Goal: Browse casually: Explore the website without a specific task or goal

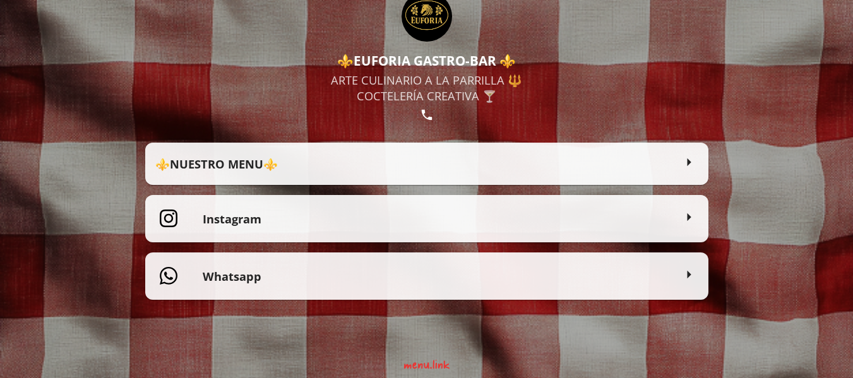
scroll to position [73, 0]
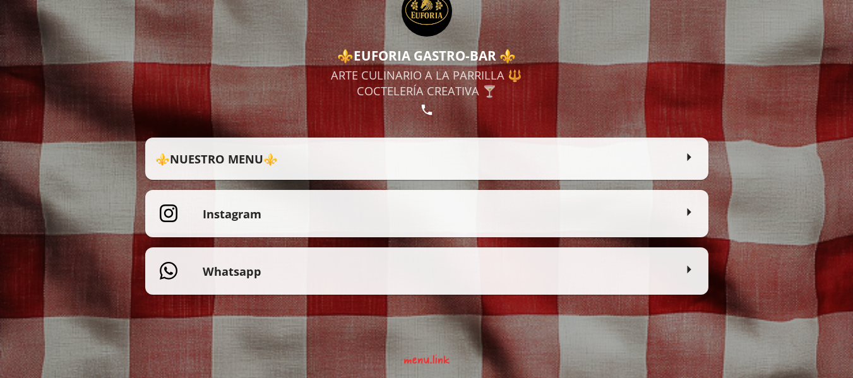
click at [310, 162] on h2 "⚜️NUESTRO MENU⚜️" at bounding box center [414, 159] width 519 height 16
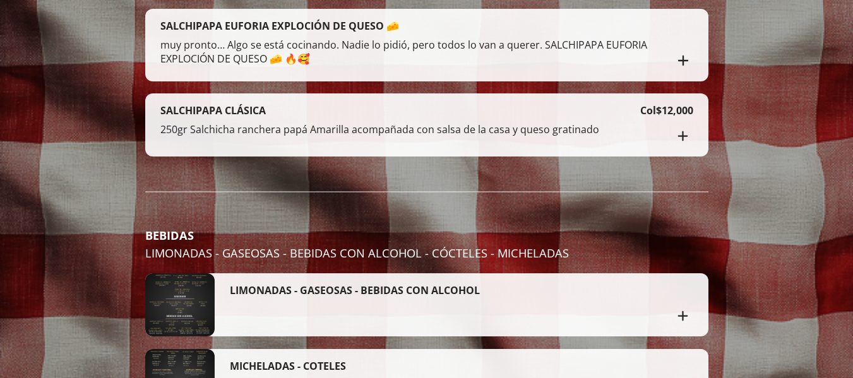
scroll to position [2832, 0]
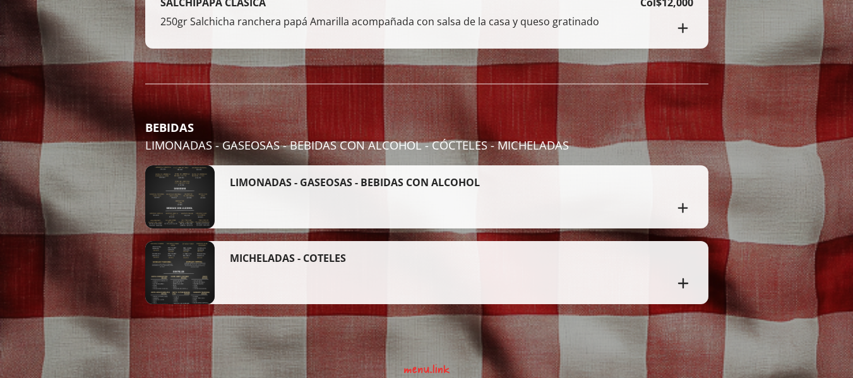
click at [382, 179] on h4 "LIMONADAS - GASEOSAS - BEBIDAS CON ALCOHOL" at bounding box center [355, 183] width 250 height 14
click at [409, 176] on h4 "LIMONADAS - GASEOSAS - BEBIDAS CON ALCOHOL" at bounding box center [355, 183] width 250 height 14
click at [313, 184] on div "LIMONADAS - GASEOSAS - BEBIDAS CON ALCOHOL" at bounding box center [452, 197] width 444 height 42
click at [196, 184] on div at bounding box center [179, 197] width 69 height 63
click at [341, 183] on div "LIMONADAS - GASEOSAS - BEBIDAS CON ALCOHOL" at bounding box center [452, 197] width 444 height 42
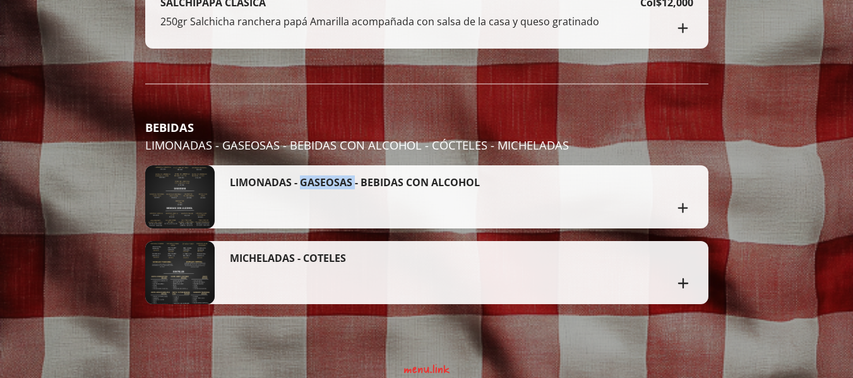
click at [341, 183] on div "LIMONADAS - GASEOSAS - BEBIDAS CON ALCOHOL" at bounding box center [452, 197] width 444 height 42
click at [166, 181] on div at bounding box center [179, 197] width 69 height 63
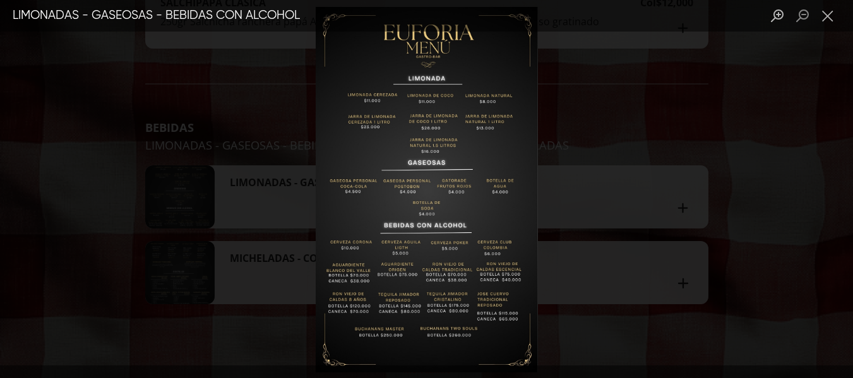
click at [402, 191] on img "Lightbox" at bounding box center [427, 189] width 222 height 366
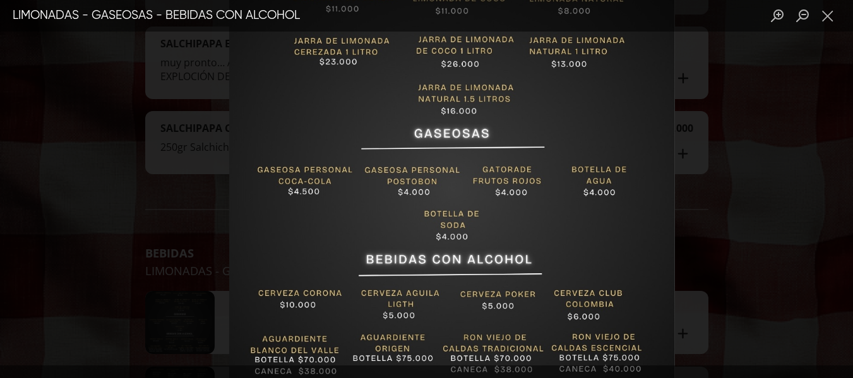
scroll to position [2706, 0]
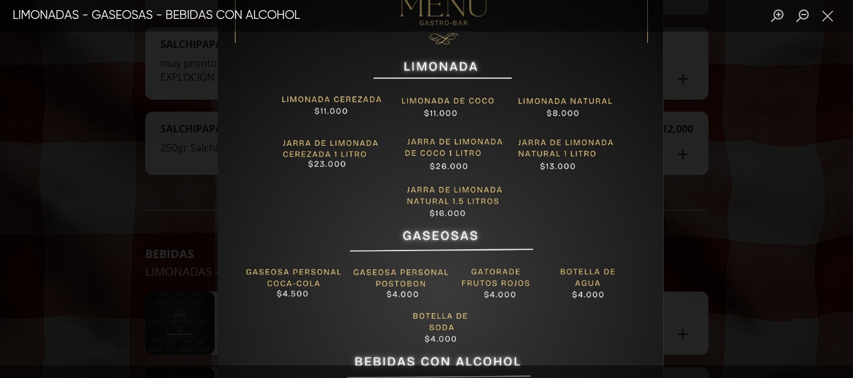
click at [450, 278] on img "Lightbox" at bounding box center [440, 289] width 447 height 735
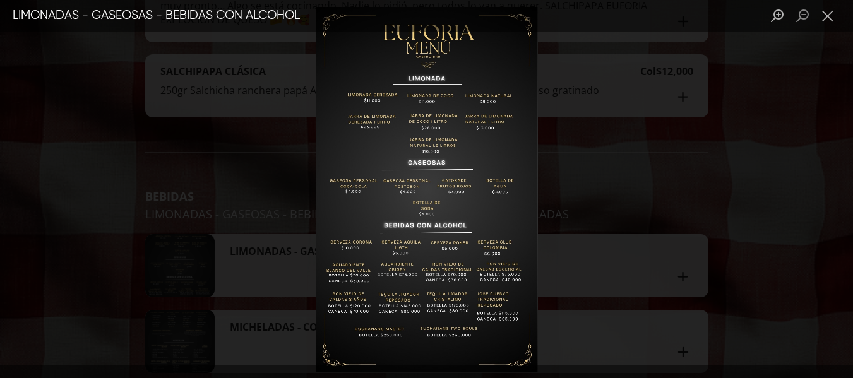
scroll to position [2832, 0]
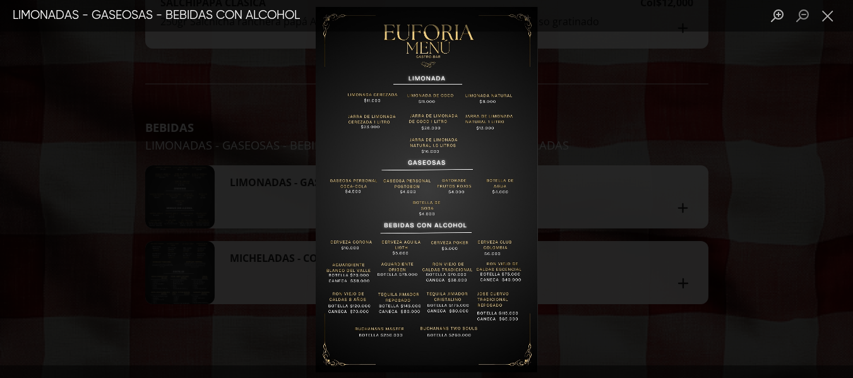
click at [623, 235] on div "Lightbox" at bounding box center [426, 189] width 853 height 378
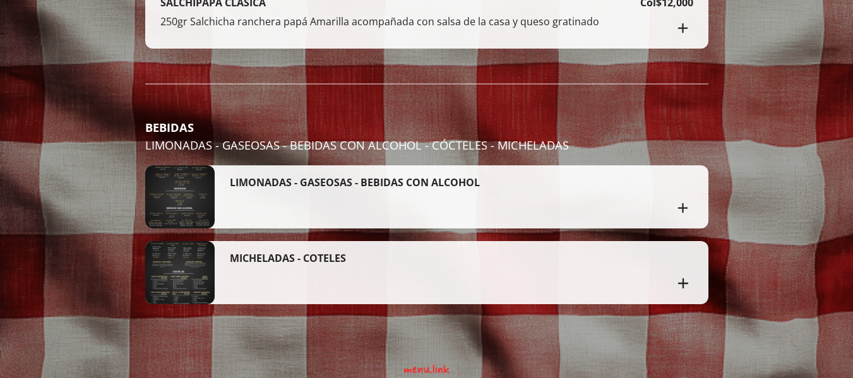
click at [194, 186] on div at bounding box center [179, 197] width 69 height 63
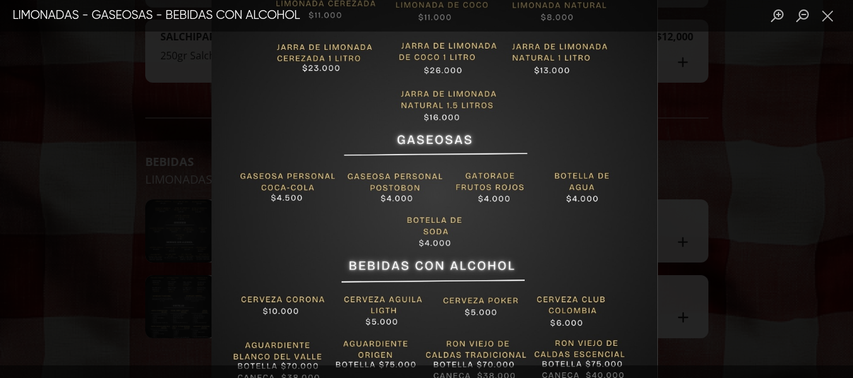
scroll to position [2769, 0]
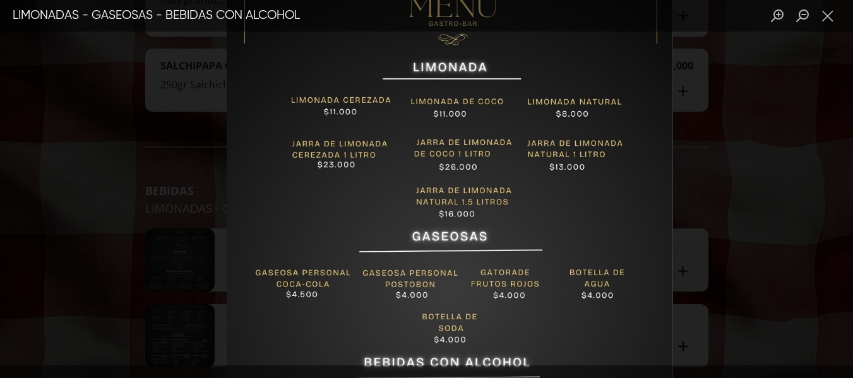
click at [512, 255] on img "Lightbox" at bounding box center [450, 289] width 447 height 735
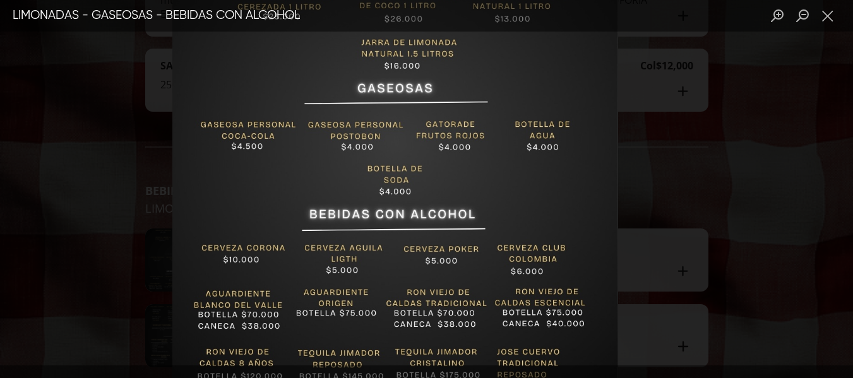
click at [673, 229] on div "Lightbox" at bounding box center [426, 189] width 853 height 378
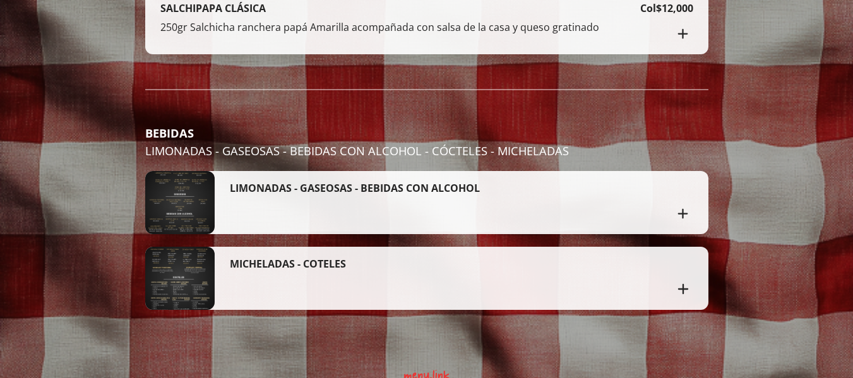
scroll to position [2832, 0]
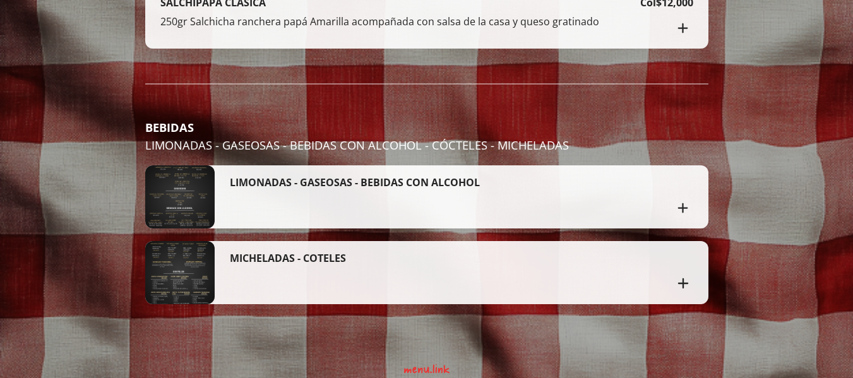
click at [181, 177] on div at bounding box center [179, 197] width 69 height 63
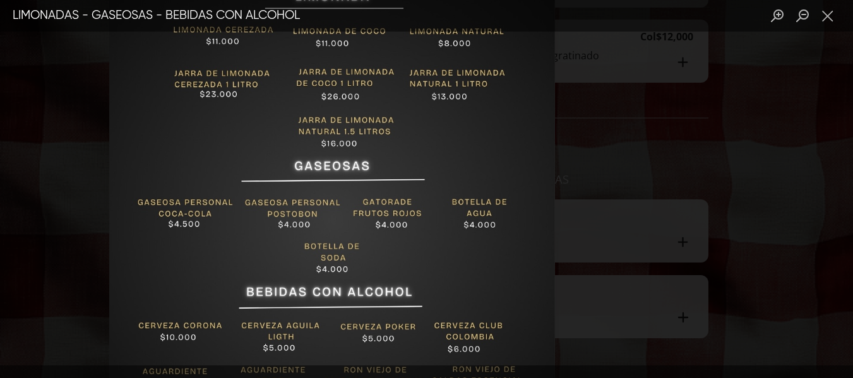
scroll to position [2769, 0]
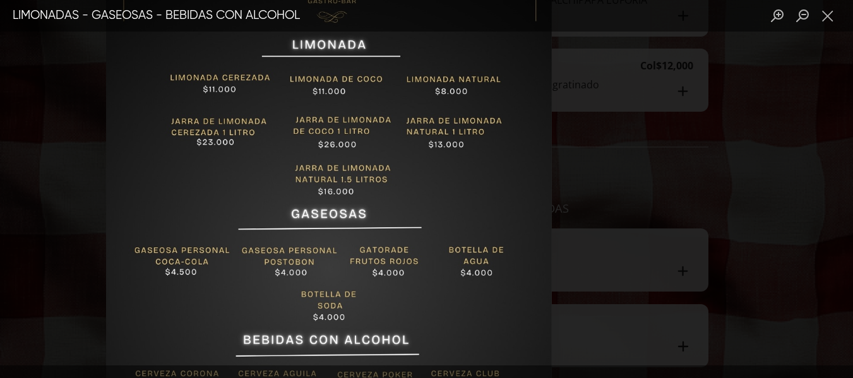
click at [414, 198] on img "Lightbox" at bounding box center [328, 267] width 447 height 735
click at [612, 219] on div "Lightbox" at bounding box center [426, 189] width 853 height 378
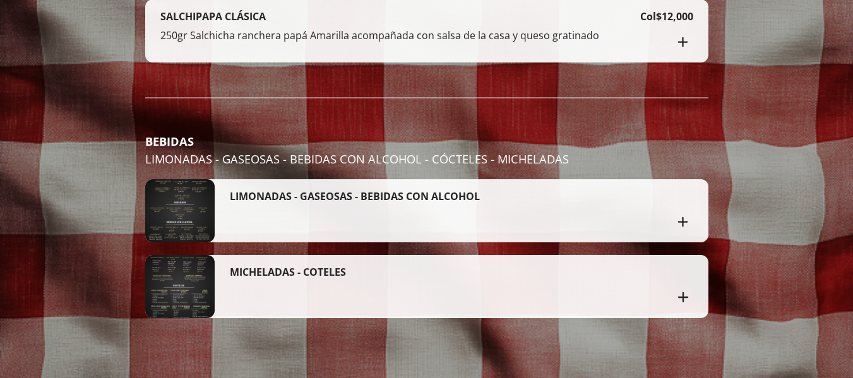
scroll to position [2832, 0]
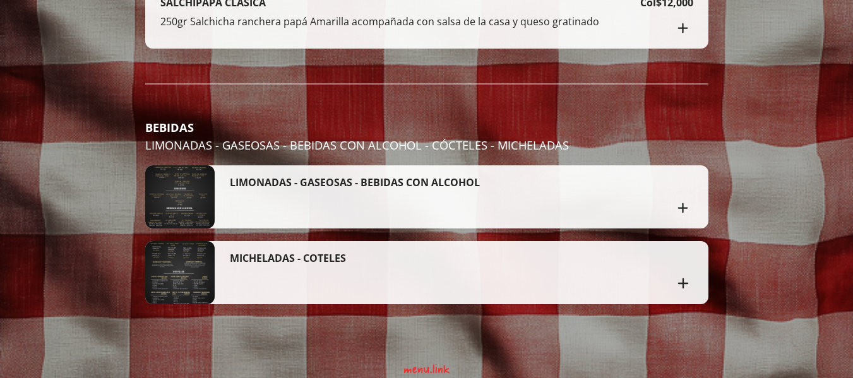
click at [183, 255] on div at bounding box center [179, 272] width 69 height 63
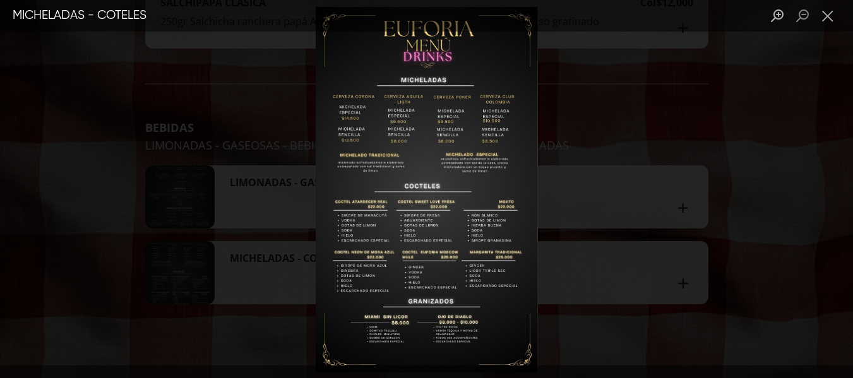
click at [571, 224] on div "Lightbox" at bounding box center [426, 189] width 853 height 378
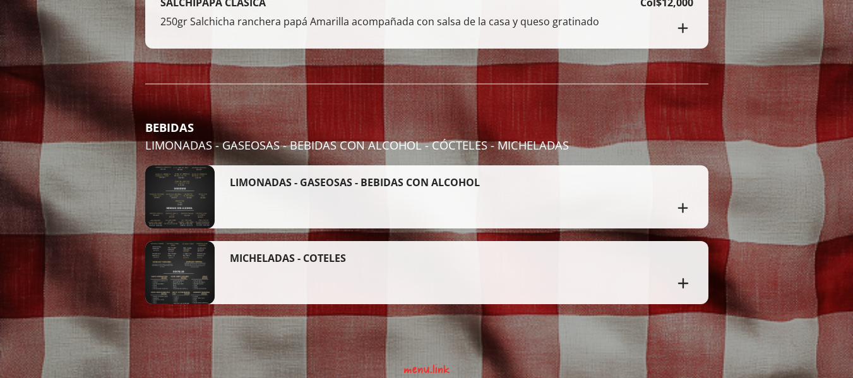
drag, startPoint x: 202, startPoint y: 267, endPoint x: 195, endPoint y: 286, distance: 20.0
click at [195, 286] on div at bounding box center [179, 272] width 69 height 63
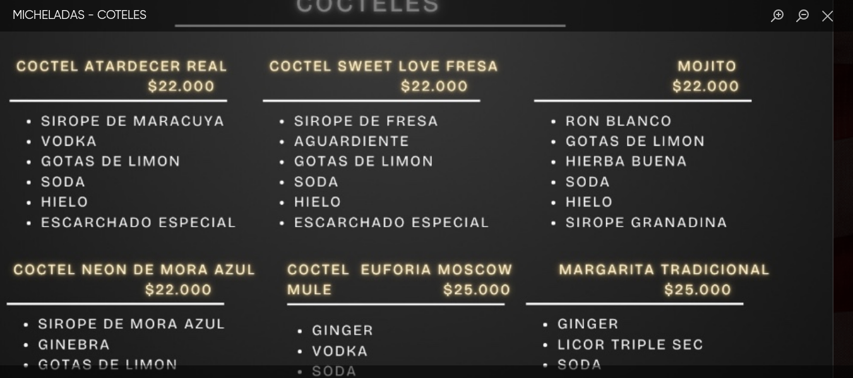
scroll to position [2769, 0]
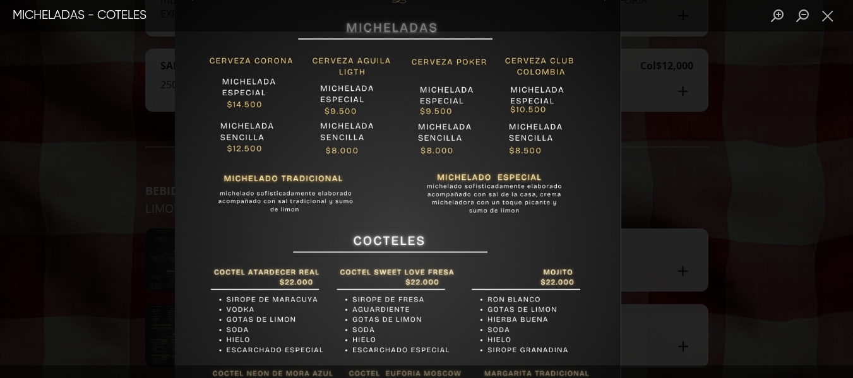
click at [429, 295] on img "Lightbox" at bounding box center [398, 247] width 447 height 735
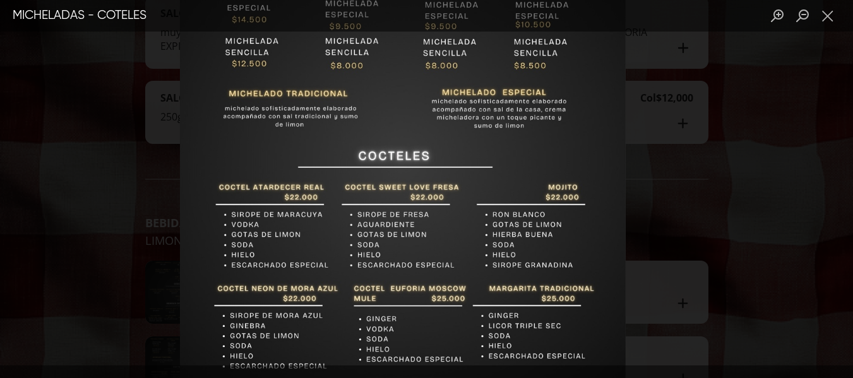
scroll to position [2706, 0]
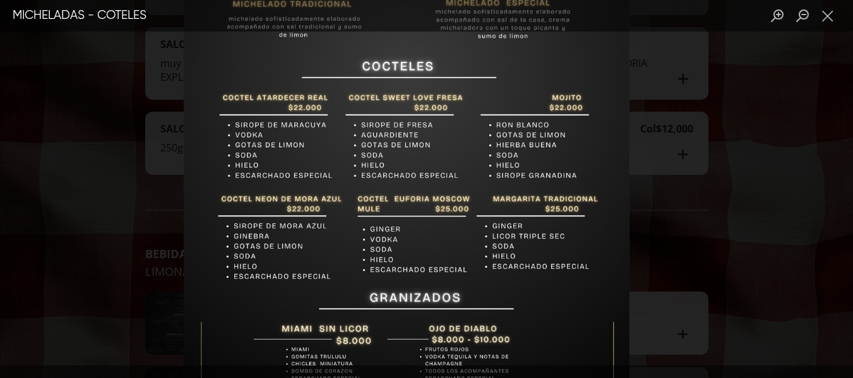
click at [454, 126] on img "Lightbox" at bounding box center [406, 72] width 447 height 735
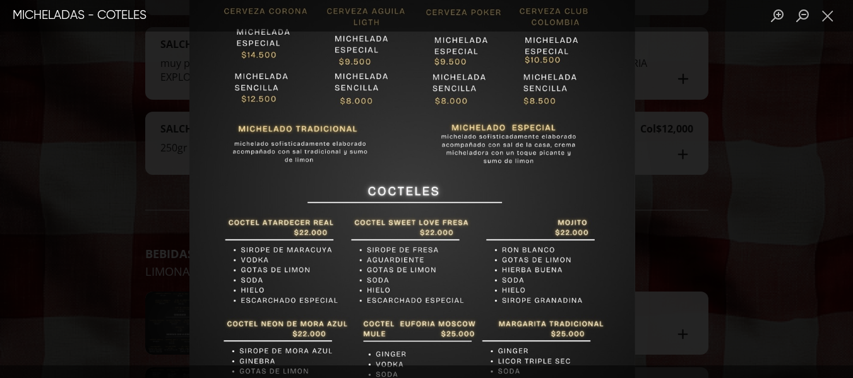
click at [466, 275] on img "Lightbox" at bounding box center [412, 197] width 447 height 735
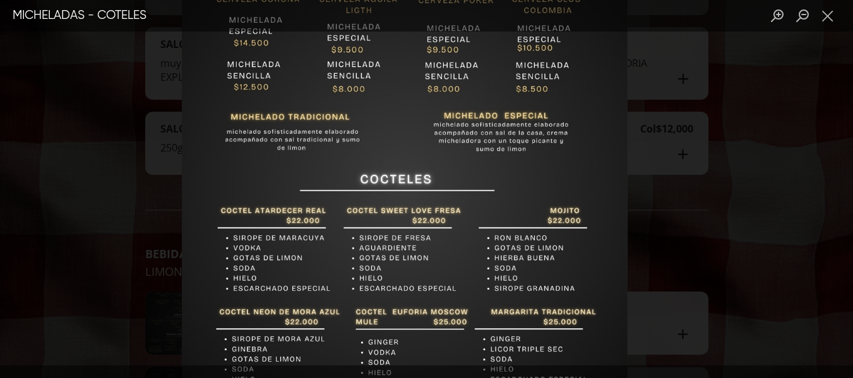
click at [451, 236] on img "Lightbox" at bounding box center [404, 185] width 447 height 735
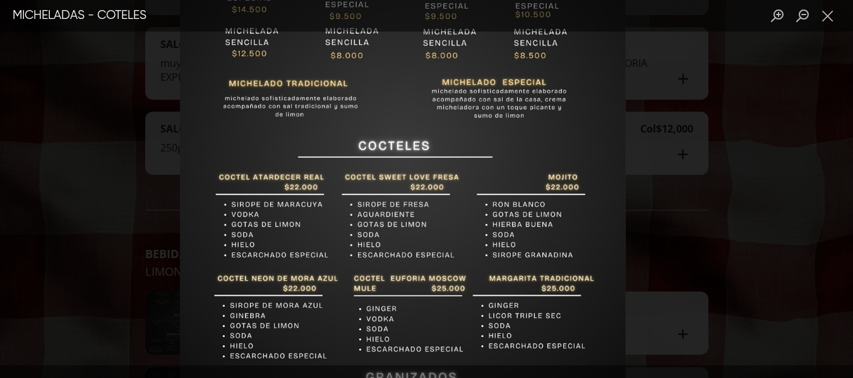
drag, startPoint x: 713, startPoint y: 200, endPoint x: 715, endPoint y: 235, distance: 35.5
click at [715, 235] on div "Lightbox" at bounding box center [426, 189] width 853 height 378
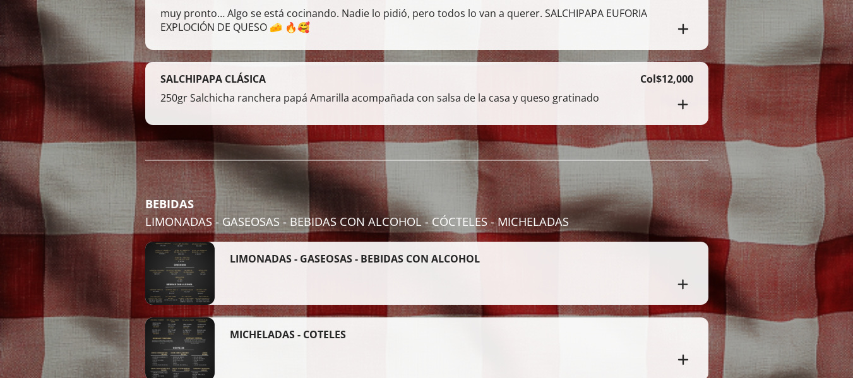
scroll to position [2832, 0]
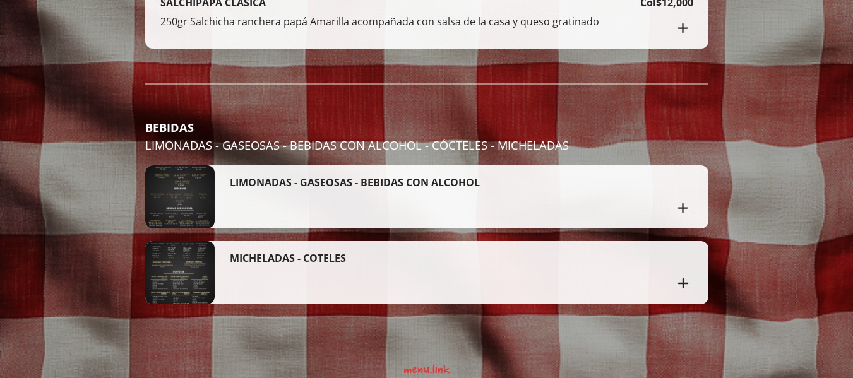
click at [203, 202] on div at bounding box center [179, 197] width 69 height 63
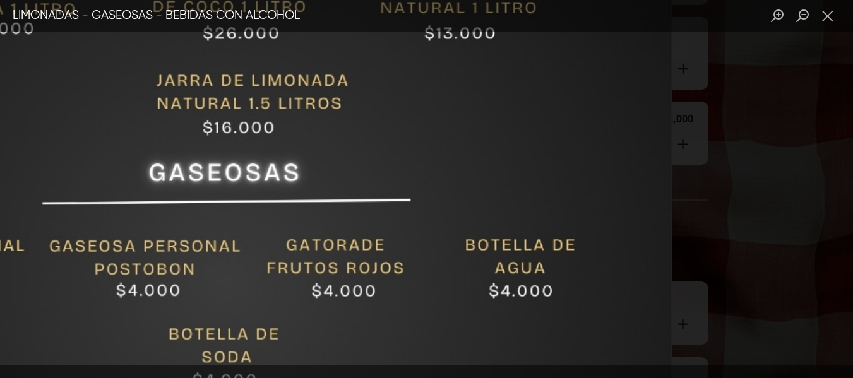
scroll to position [2706, 0]
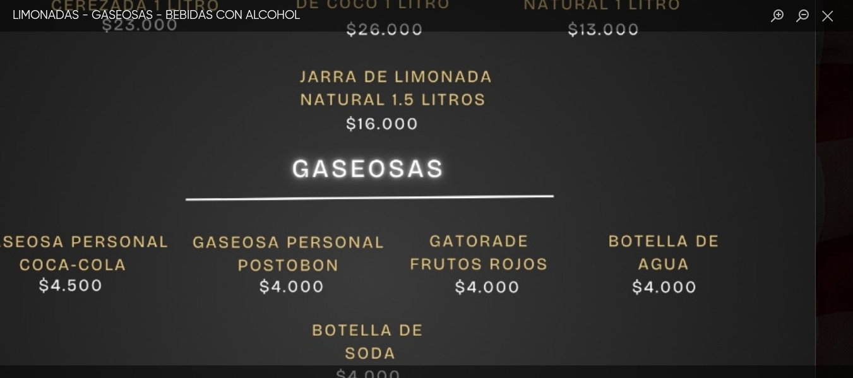
click at [589, 172] on img "Lightbox" at bounding box center [368, 276] width 896 height 1476
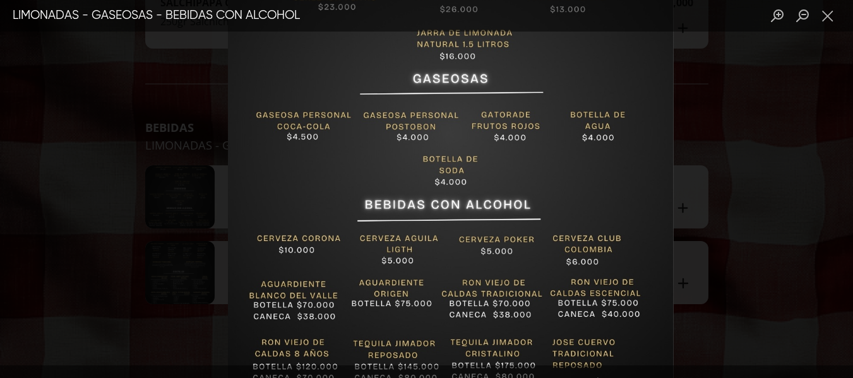
scroll to position [2769, 0]
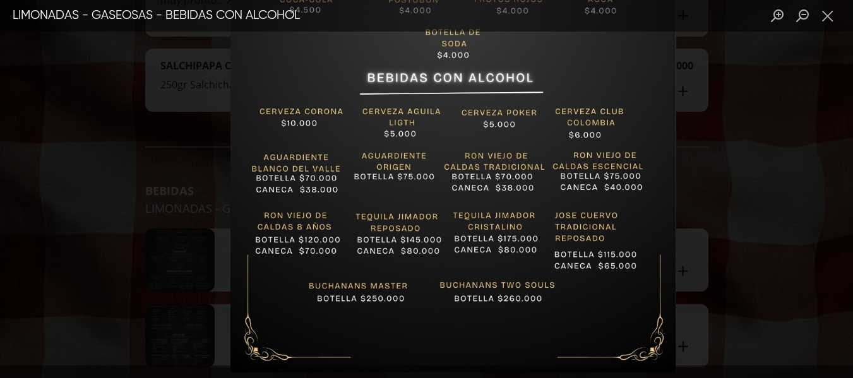
click at [406, 119] on img "Lightbox" at bounding box center [453, 5] width 447 height 735
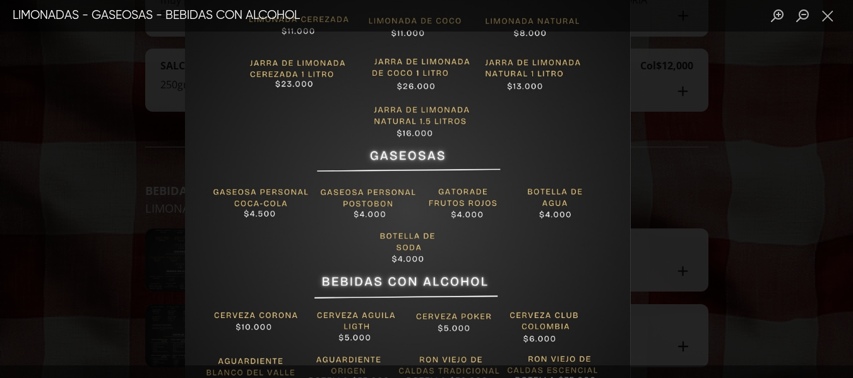
click at [518, 332] on img "Lightbox" at bounding box center [407, 209] width 447 height 735
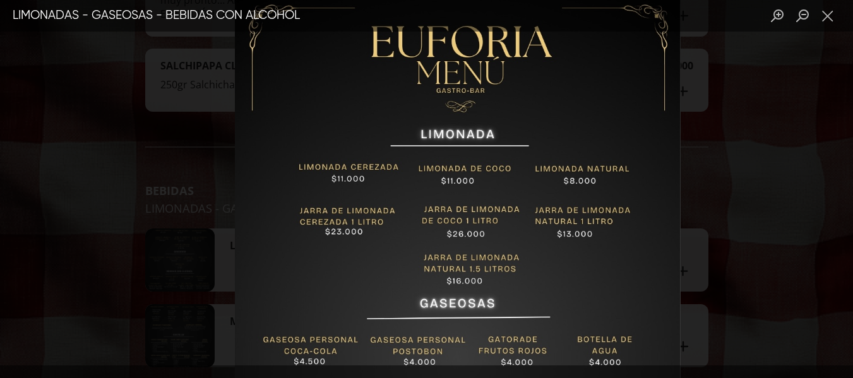
click at [572, 287] on img "Lightbox" at bounding box center [457, 357] width 447 height 735
click at [721, 217] on div "Lightbox" at bounding box center [426, 189] width 853 height 378
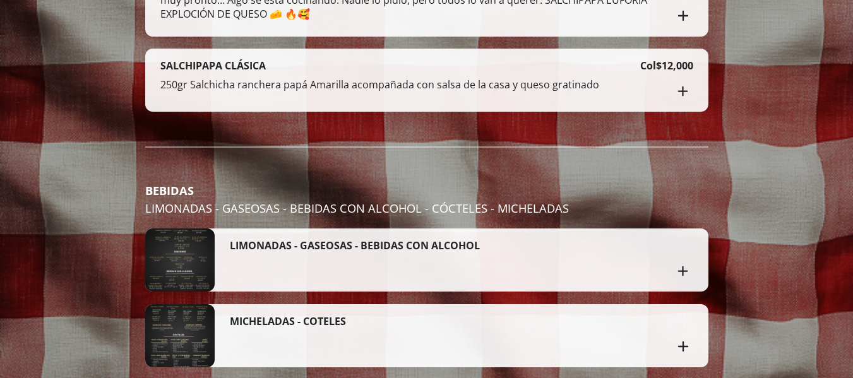
click at [195, 244] on div at bounding box center [179, 260] width 69 height 63
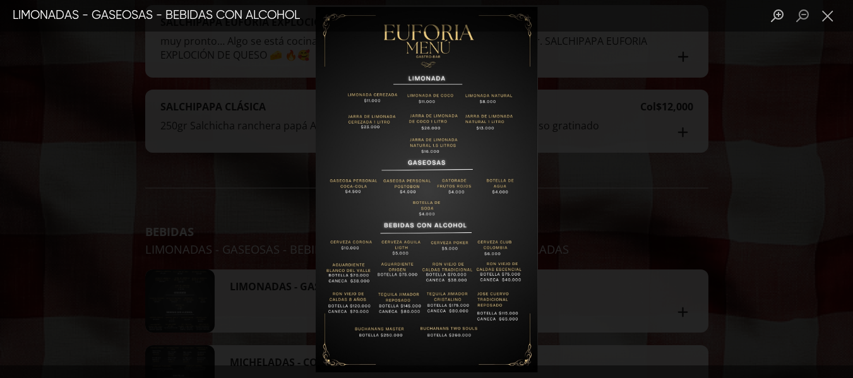
scroll to position [2706, 0]
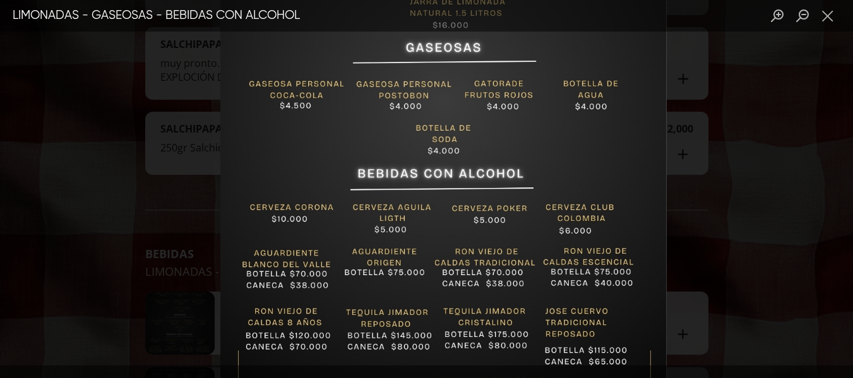
click at [456, 60] on img "Lightbox" at bounding box center [443, 100] width 447 height 735
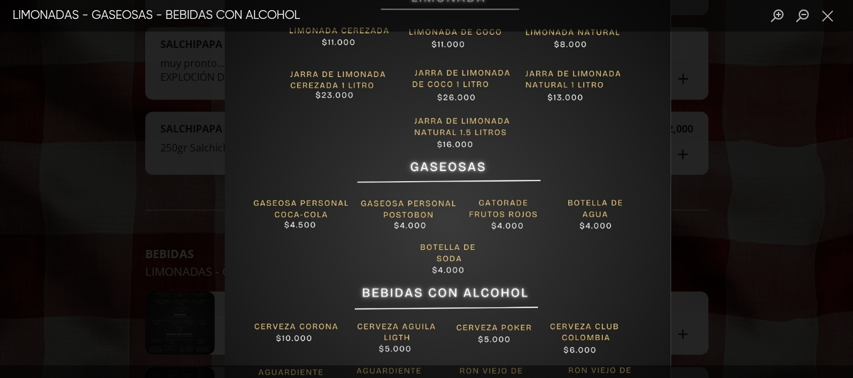
click at [582, 325] on img "Lightbox" at bounding box center [448, 220] width 447 height 735
click at [702, 232] on div "Lightbox" at bounding box center [426, 189] width 853 height 378
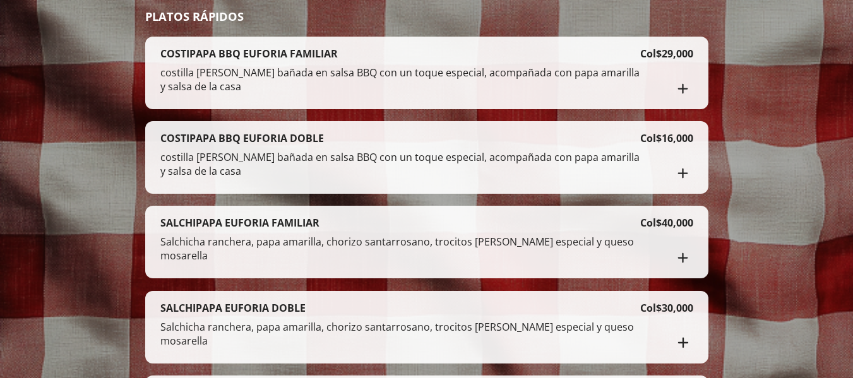
scroll to position [2327, 0]
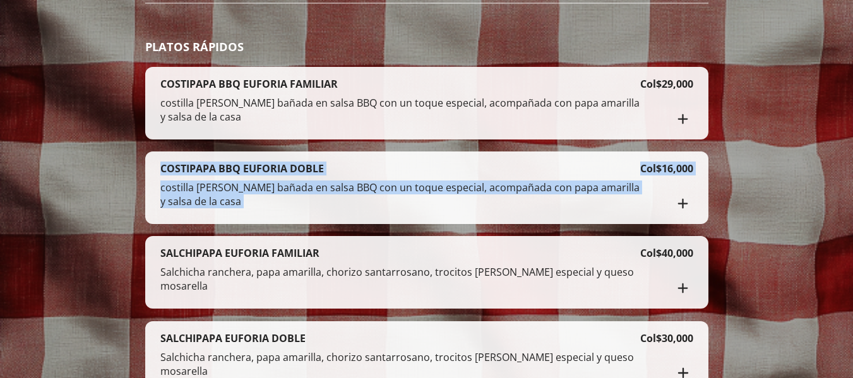
drag, startPoint x: 162, startPoint y: 158, endPoint x: 668, endPoint y: 184, distance: 507.3
click at [668, 184] on div "COSTIPAPA BBQ EUFORIA DOBLE costilla [PERSON_NAME] bañada en salsa BBQ con un t…" at bounding box center [426, 188] width 533 height 52
copy div "COSTIPAPA BBQ EUFORIA DOBLE costilla [PERSON_NAME] bañada en salsa BBQ con un t…"
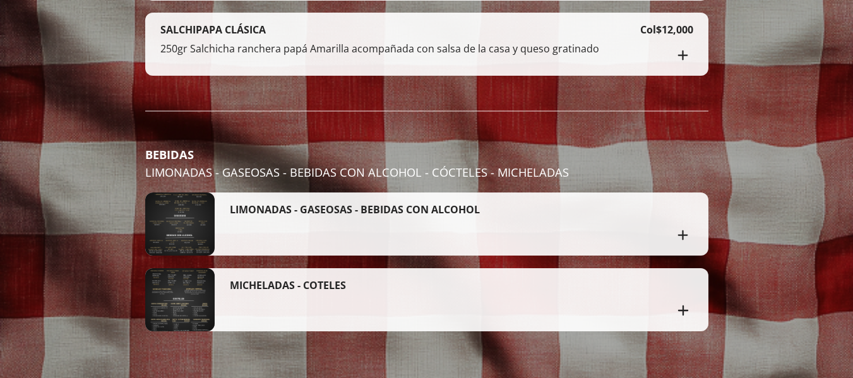
scroll to position [2832, 0]
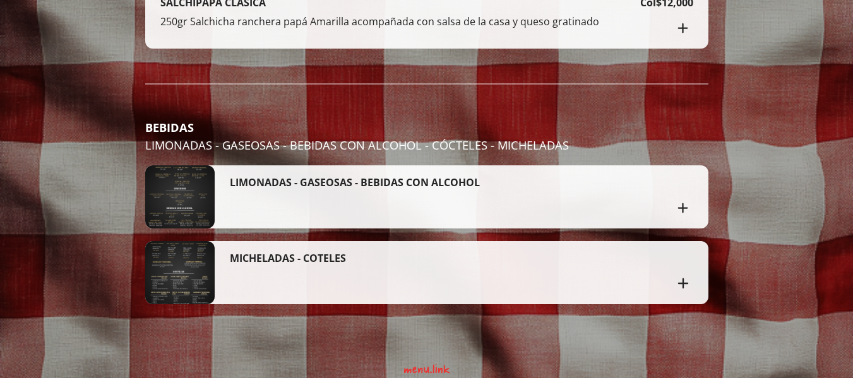
click at [185, 186] on div at bounding box center [179, 197] width 69 height 63
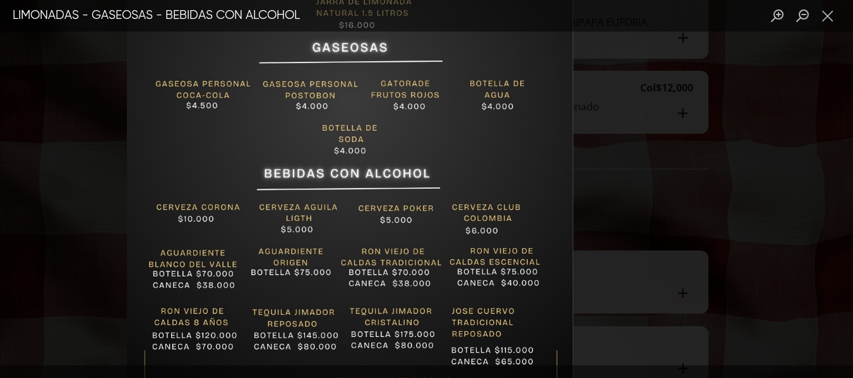
scroll to position [2769, 0]
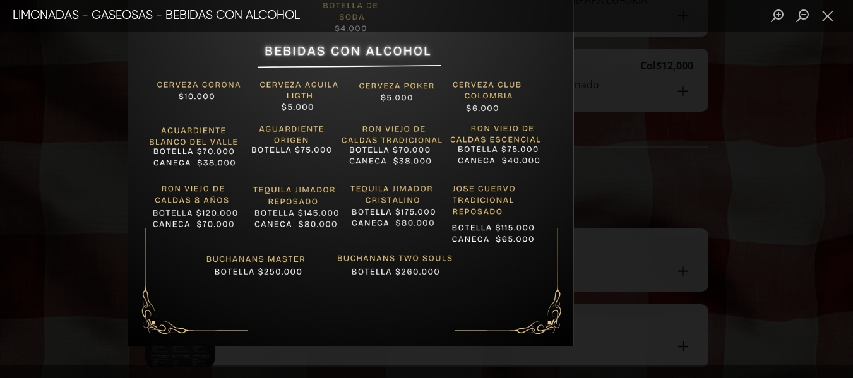
click at [657, 171] on div "Lightbox" at bounding box center [426, 189] width 853 height 378
